Goal: Find specific page/section: Find specific page/section

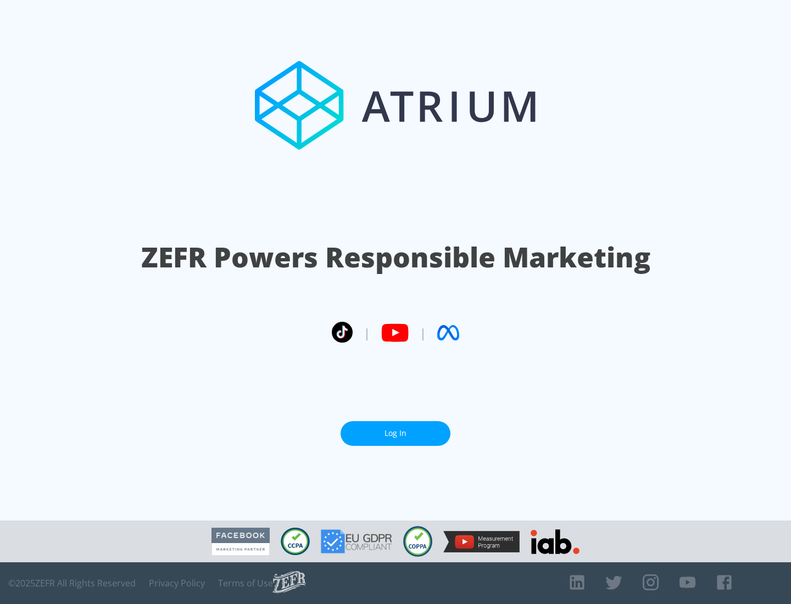
click at [395, 433] on link "Log In" at bounding box center [395, 433] width 110 height 25
